Goal: Use online tool/utility: Utilize a website feature to perform a specific function

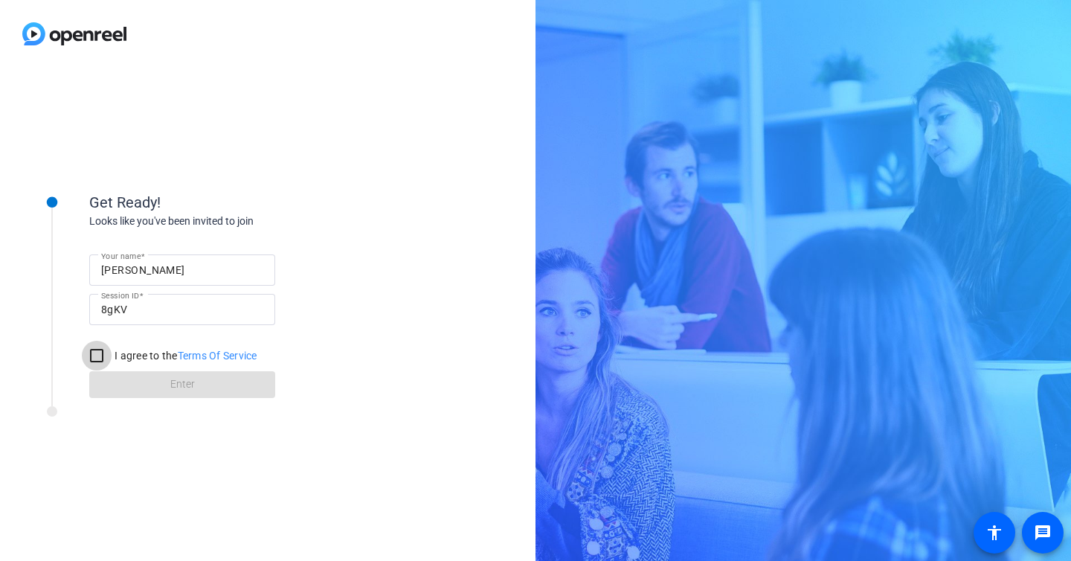
click at [99, 356] on input "I agree to the Terms Of Service" at bounding box center [97, 356] width 30 height 30
checkbox input "true"
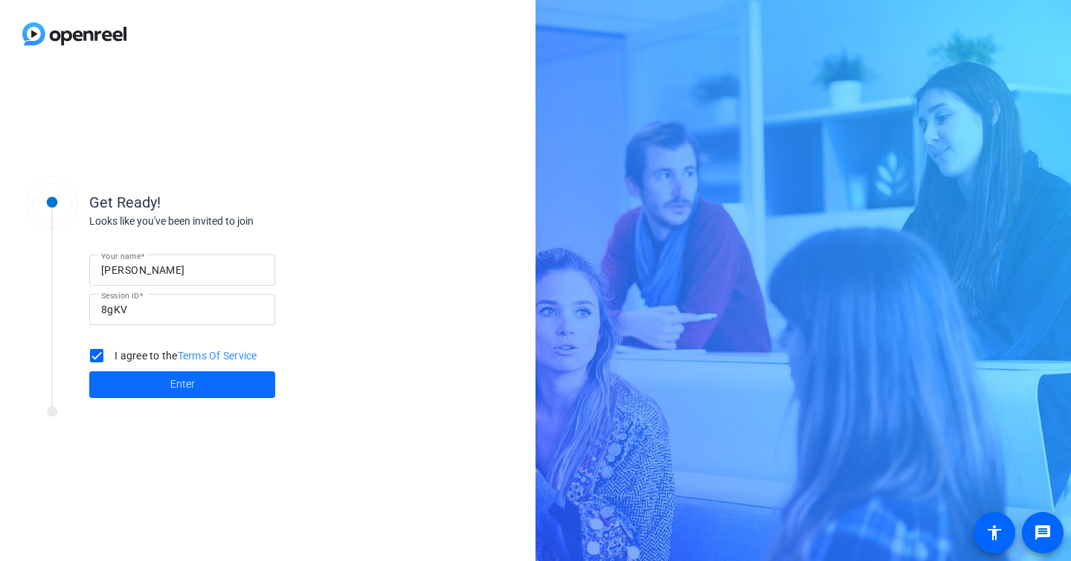
click at [150, 385] on span at bounding box center [182, 385] width 186 height 36
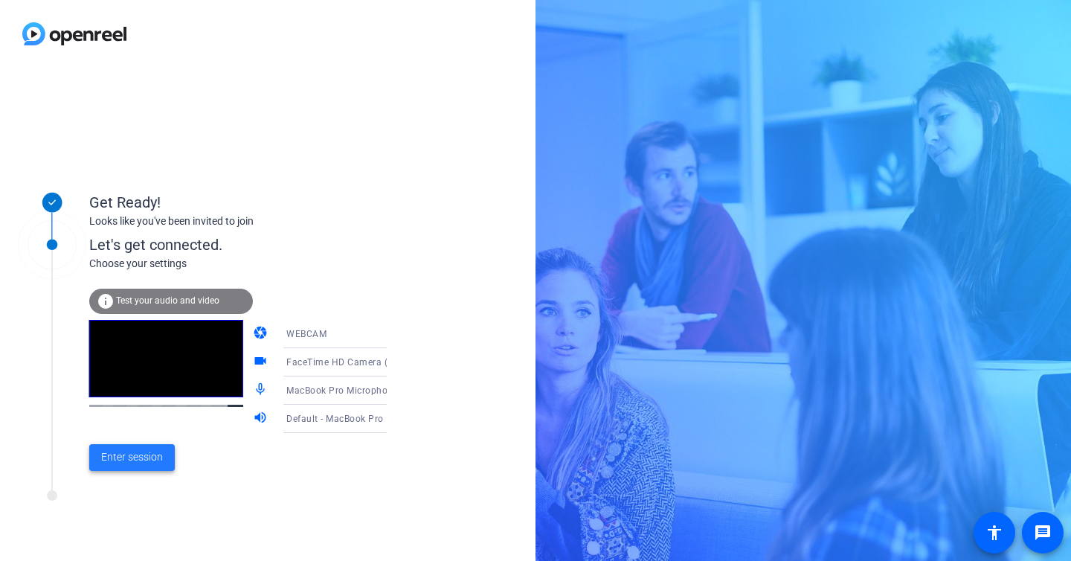
click at [146, 463] on span "Enter session" at bounding box center [132, 457] width 62 height 16
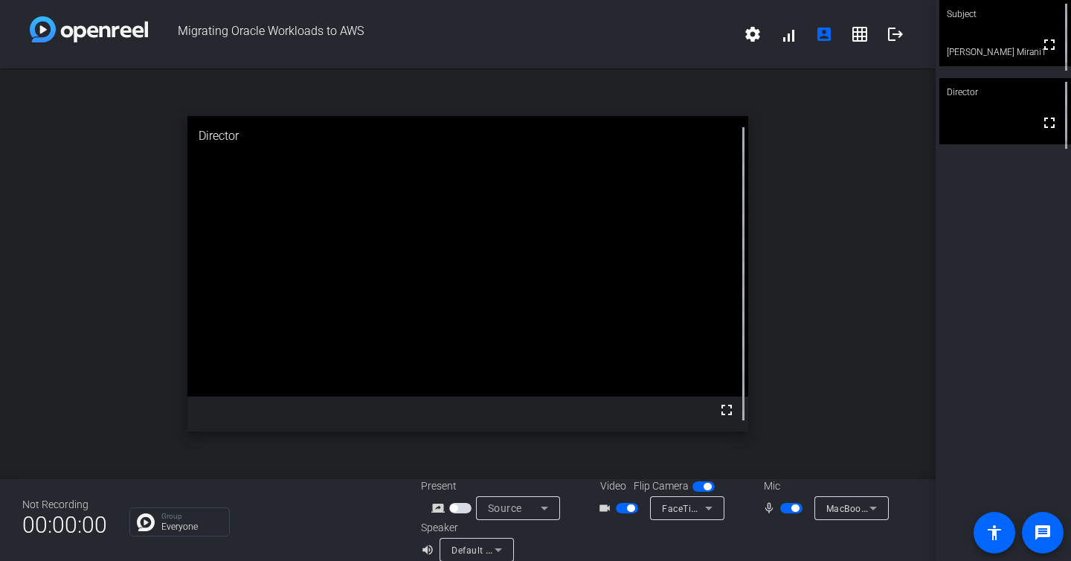
click at [106, 141] on div "open_in_new Director fullscreen" at bounding box center [468, 273] width 936 height 411
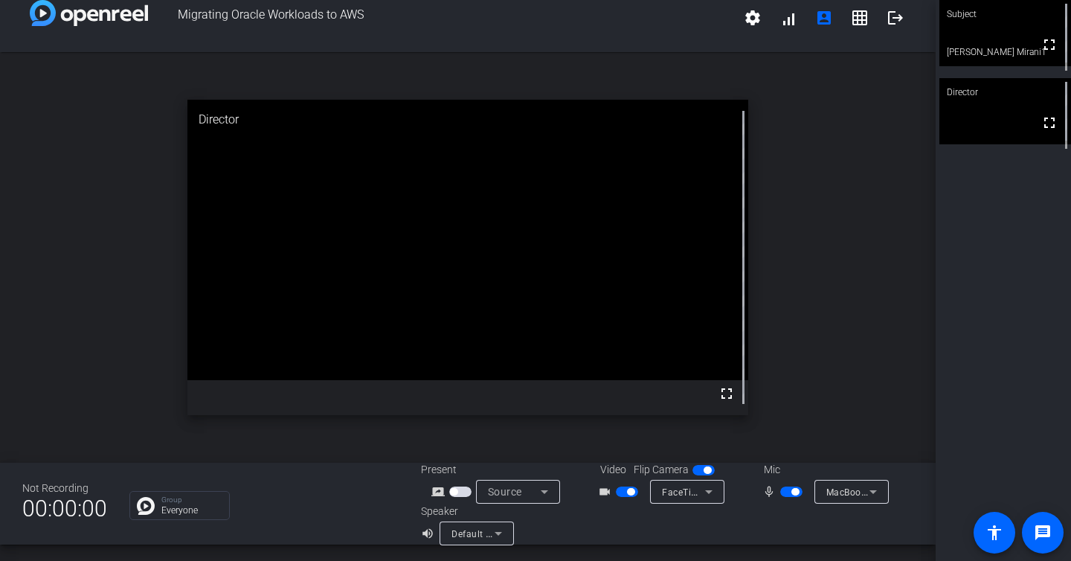
scroll to position [17, 0]
click at [541, 495] on icon at bounding box center [545, 491] width 18 height 18
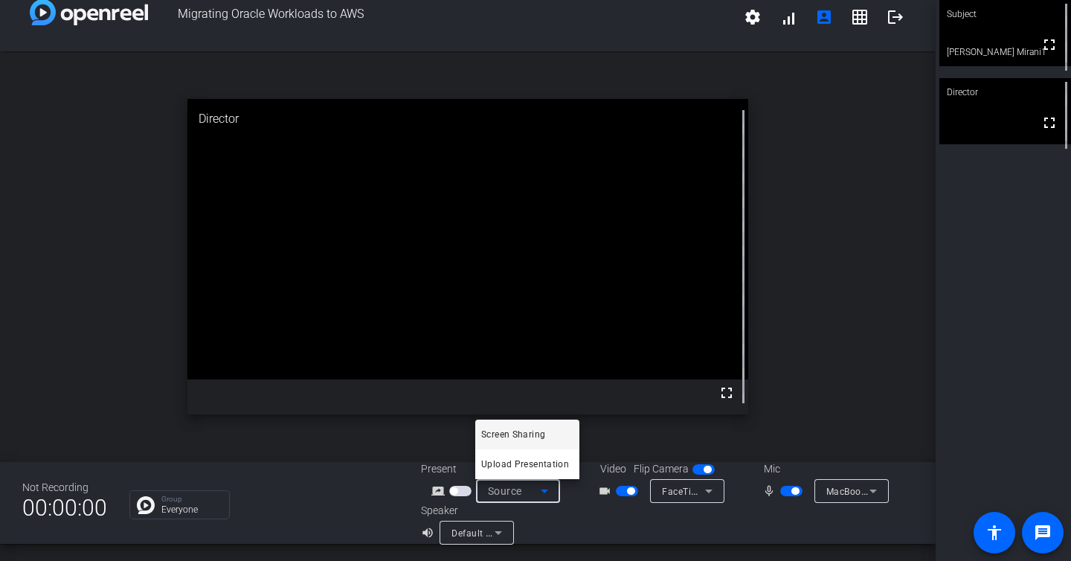
click at [464, 494] on div at bounding box center [535, 280] width 1071 height 561
click at [464, 491] on span "button" at bounding box center [460, 491] width 22 height 10
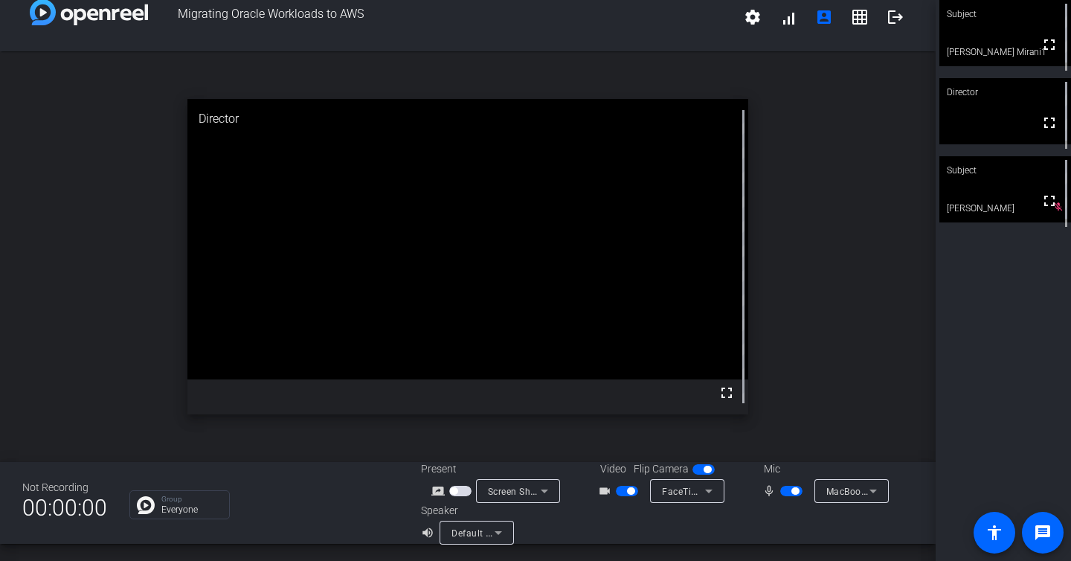
click at [464, 490] on span "button" at bounding box center [460, 491] width 22 height 10
click at [466, 490] on span "button" at bounding box center [460, 491] width 22 height 10
click at [545, 491] on icon at bounding box center [544, 492] width 7 height 4
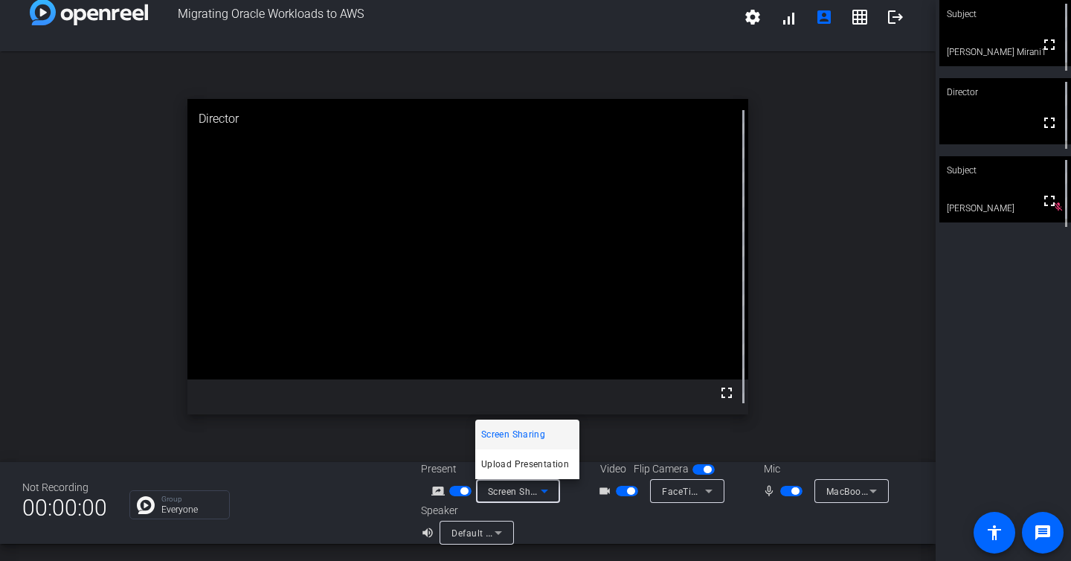
click at [545, 491] on div at bounding box center [535, 280] width 1071 height 561
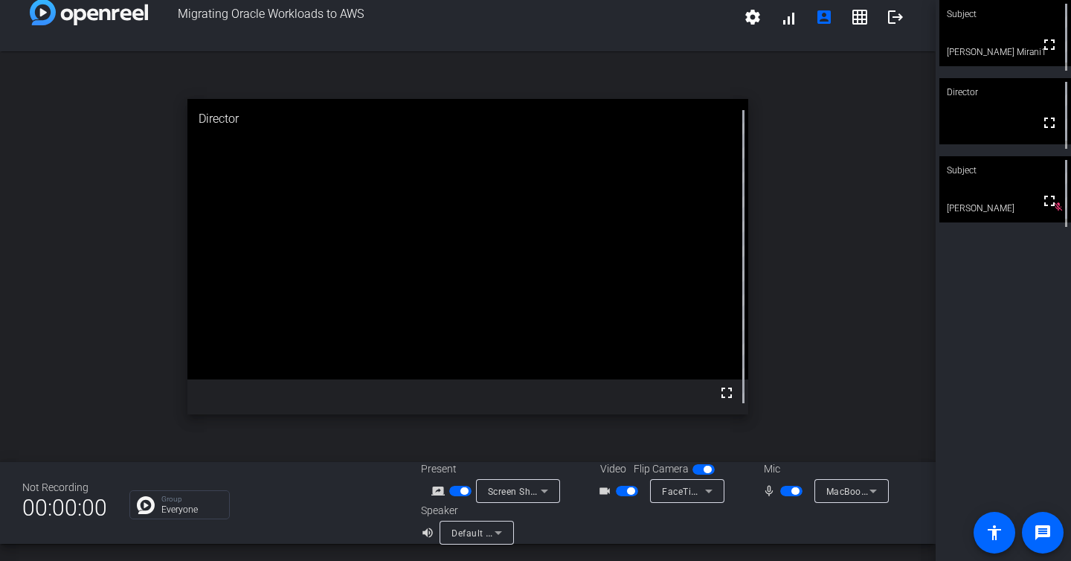
click at [822, 341] on div "open_in_new Director fullscreen" at bounding box center [468, 256] width 936 height 411
click at [545, 494] on icon at bounding box center [545, 491] width 18 height 18
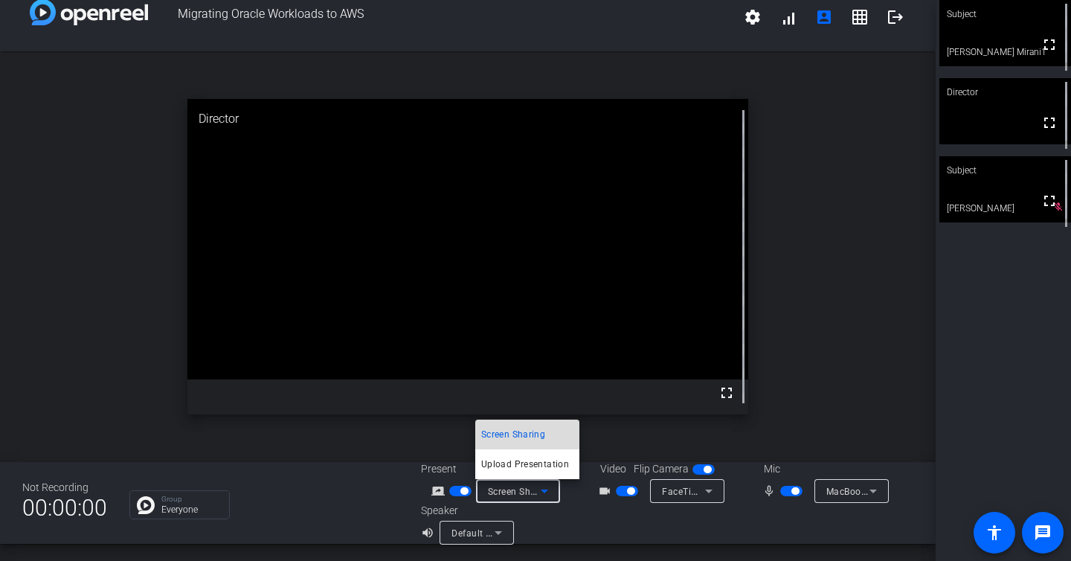
click at [531, 435] on span "Screen Sharing" at bounding box center [513, 435] width 64 height 18
click at [546, 490] on icon at bounding box center [544, 492] width 7 height 4
click at [532, 436] on span "Screen Sharing" at bounding box center [513, 435] width 64 height 18
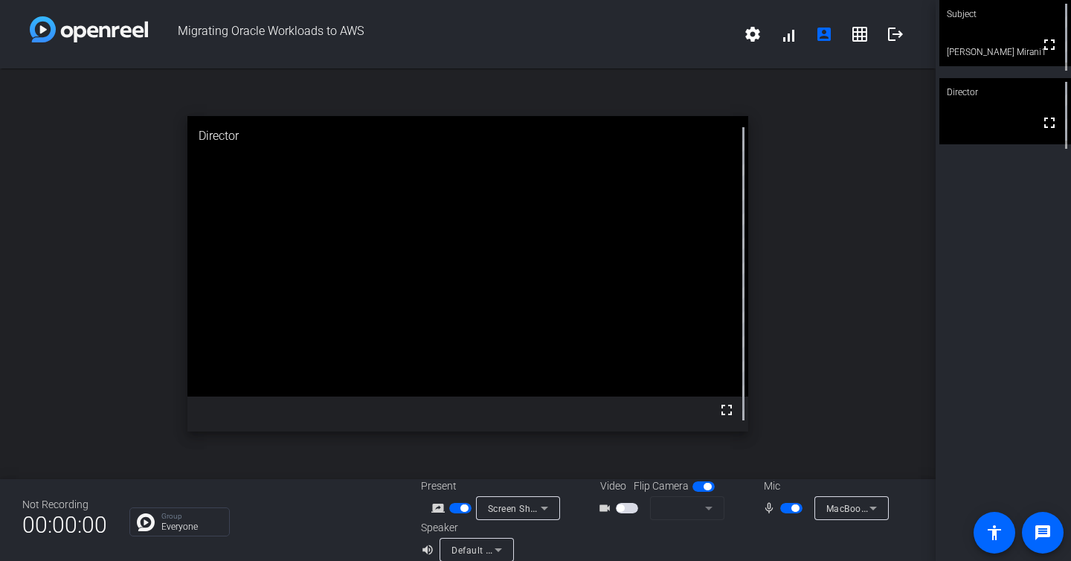
click at [598, 454] on div "open_in_new Director fullscreen" at bounding box center [468, 273] width 936 height 411
click at [548, 508] on icon at bounding box center [545, 508] width 18 height 18
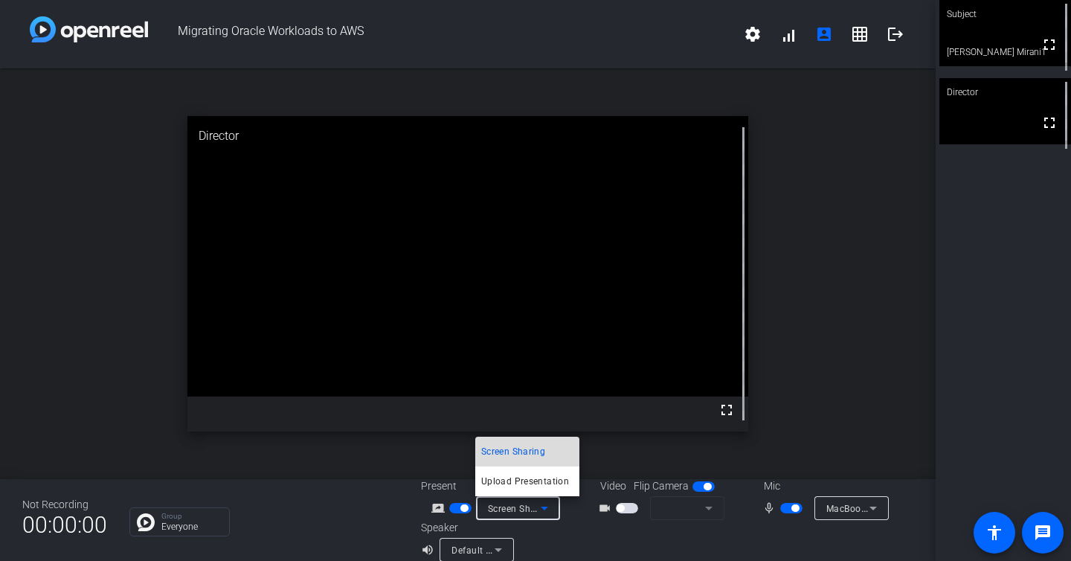
click at [528, 455] on span "Screen Sharing" at bounding box center [513, 452] width 64 height 18
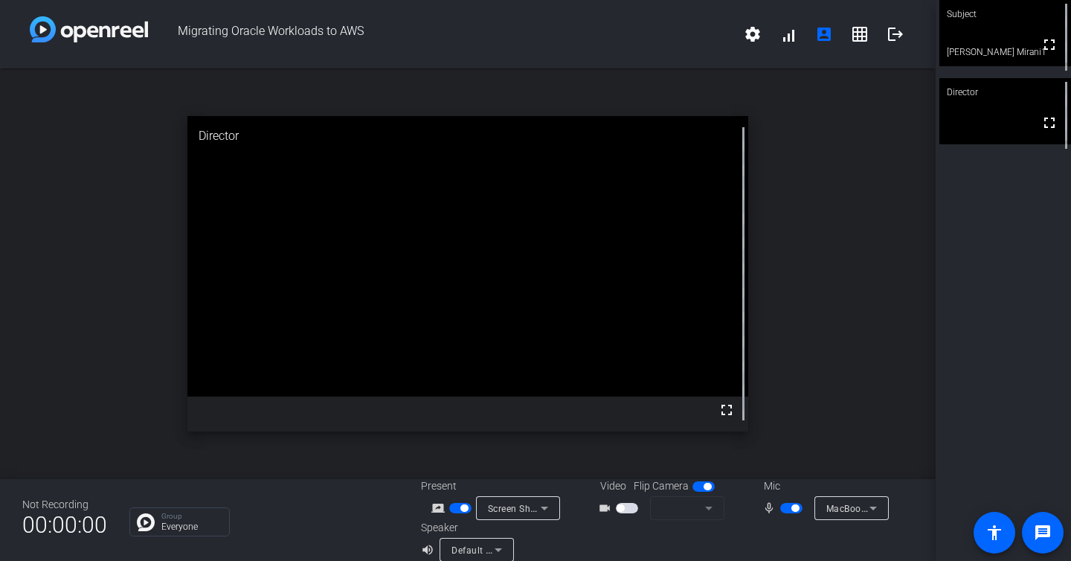
click at [92, 171] on div "open_in_new Director fullscreen" at bounding box center [468, 273] width 936 height 411
click at [634, 507] on span "button" at bounding box center [627, 508] width 22 height 10
click at [545, 509] on icon at bounding box center [545, 508] width 18 height 18
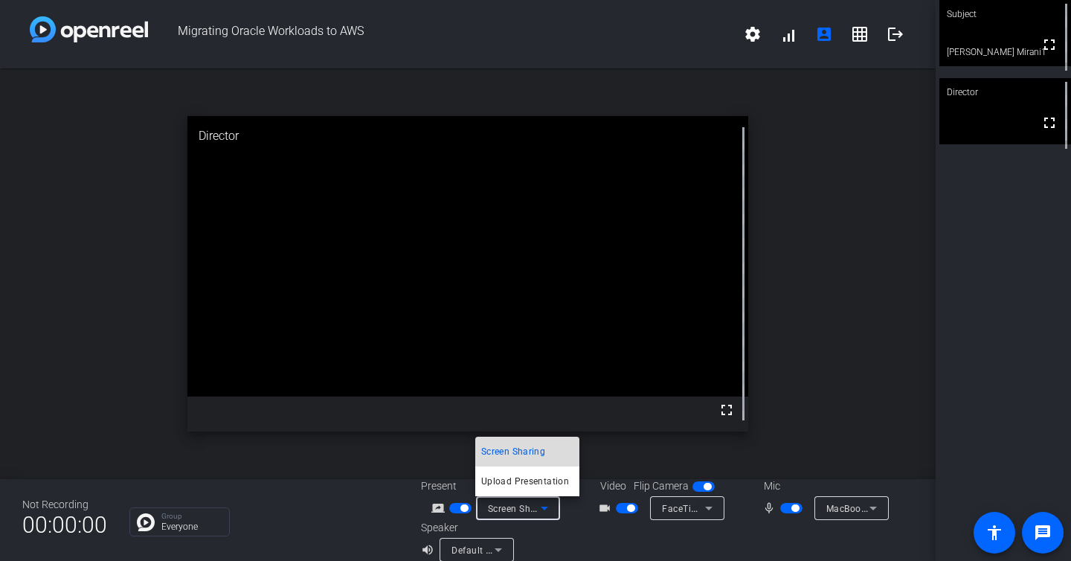
click at [530, 449] on span "Screen Sharing" at bounding box center [513, 452] width 64 height 18
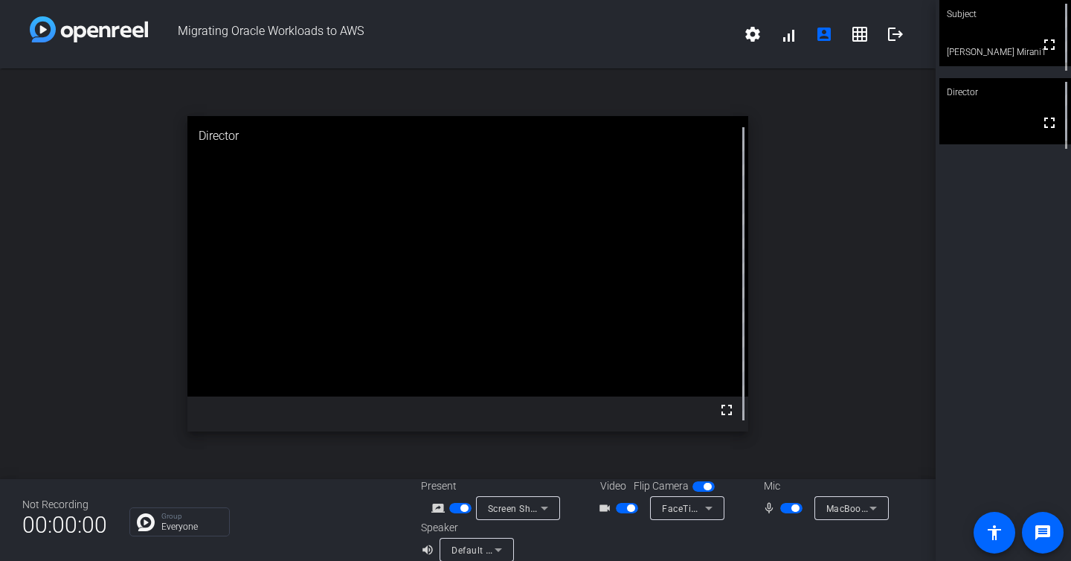
click at [457, 509] on span "button" at bounding box center [460, 508] width 22 height 10
click at [464, 510] on span "button" at bounding box center [460, 508] width 22 height 10
click at [462, 511] on span "button" at bounding box center [460, 508] width 22 height 10
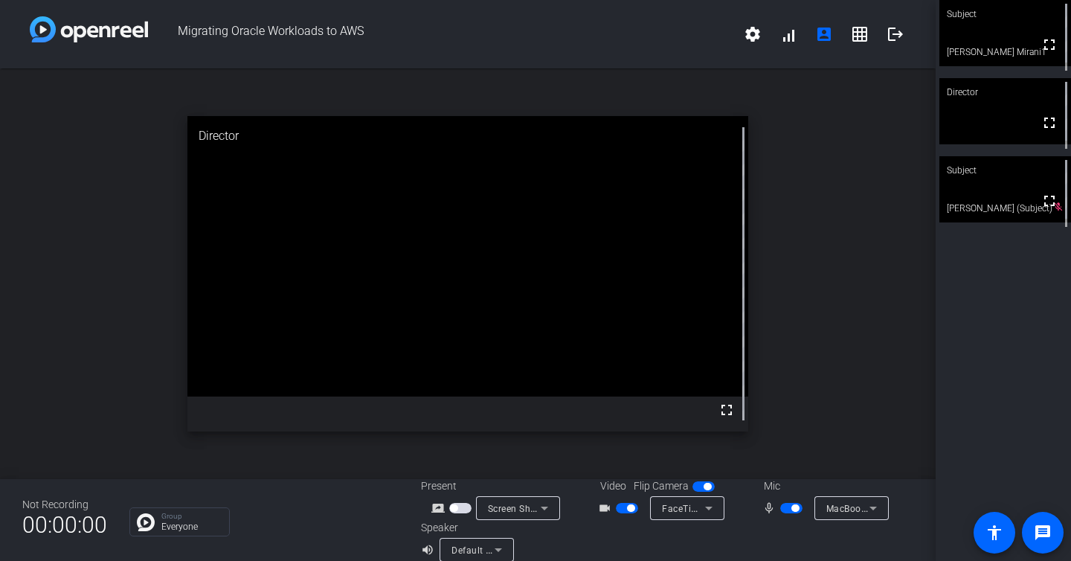
click at [877, 506] on icon at bounding box center [874, 508] width 18 height 18
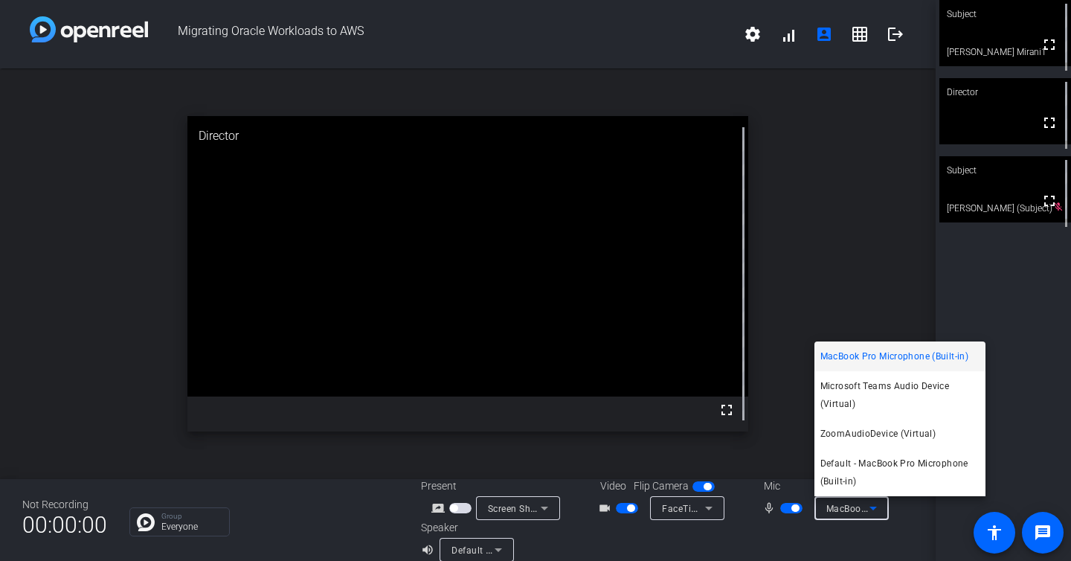
click at [878, 507] on div at bounding box center [535, 280] width 1071 height 561
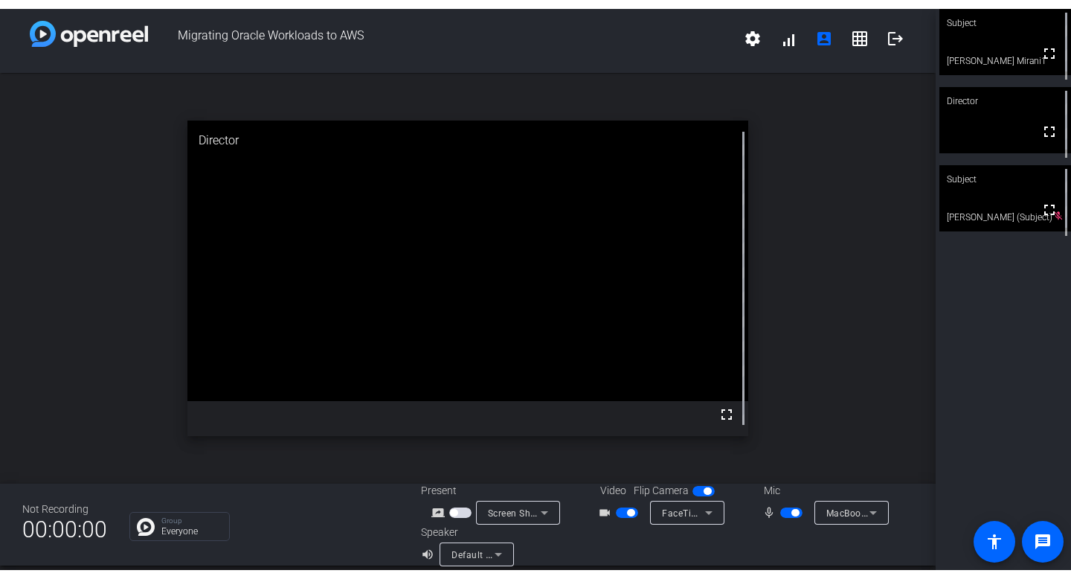
scroll to position [10, 0]
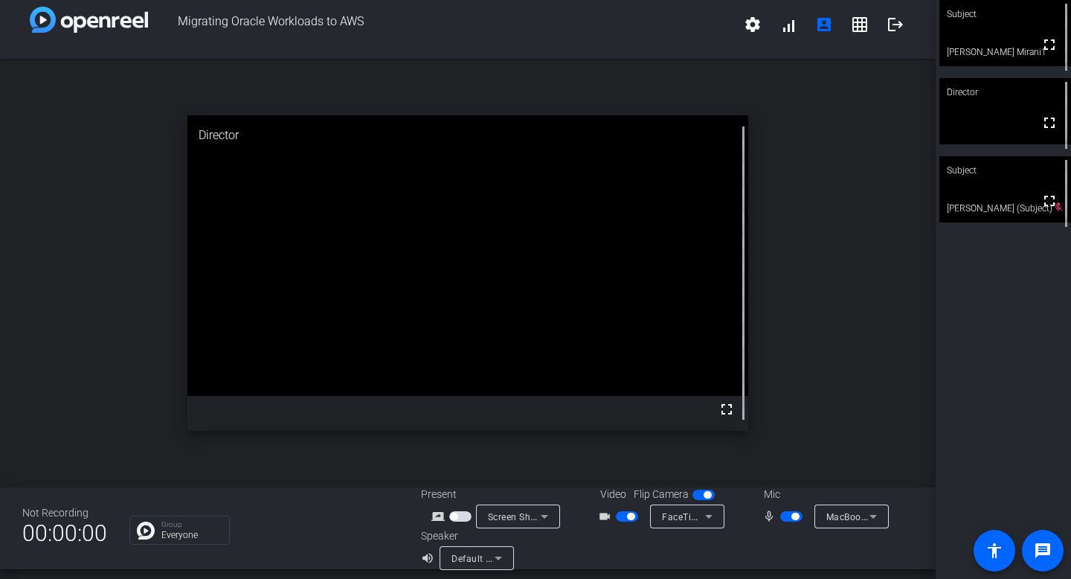
click at [964, 204] on video at bounding box center [1006, 189] width 132 height 66
